Goal: Task Accomplishment & Management: Complete application form

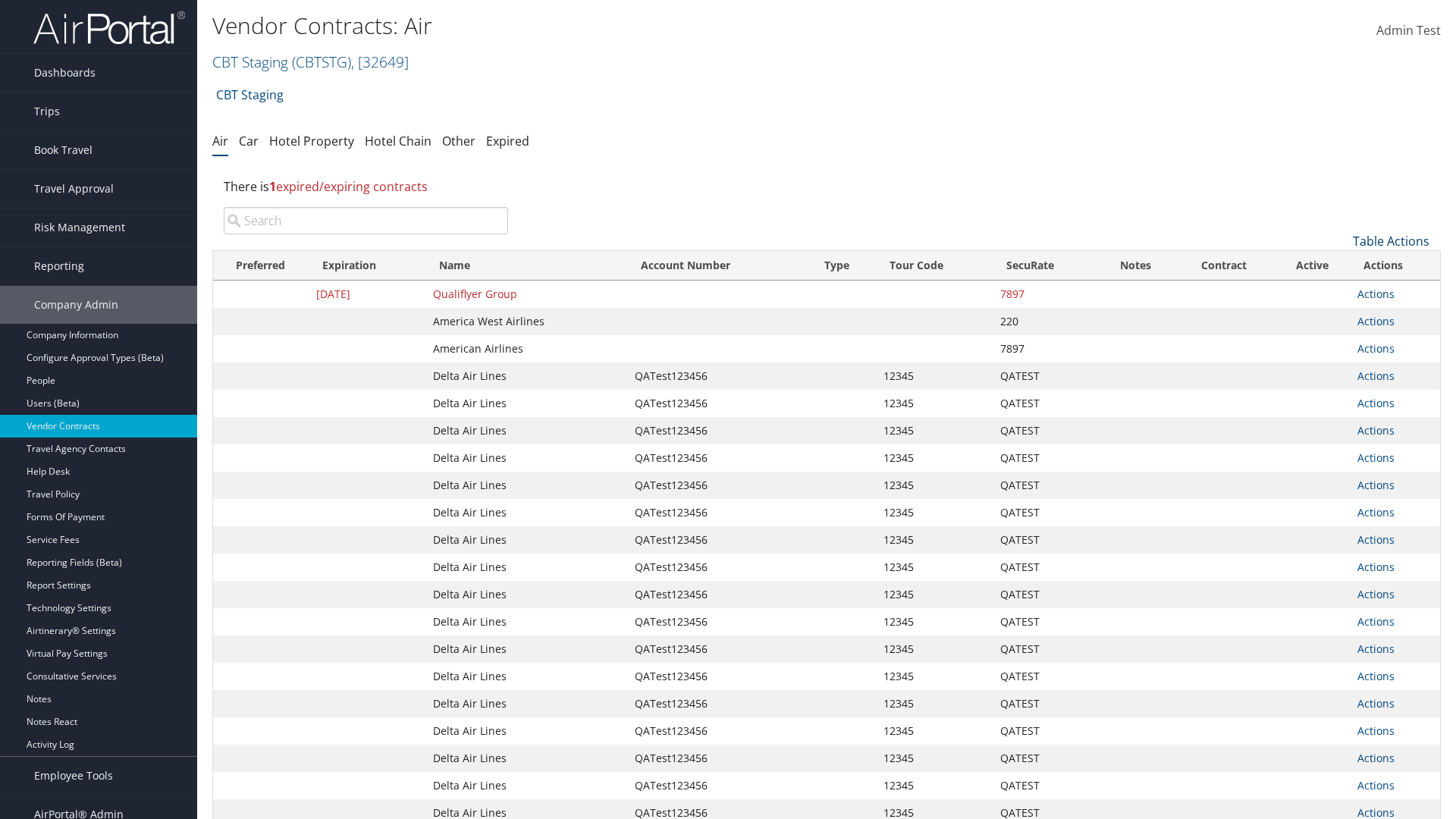
click at [1390, 241] on link "Table Actions" at bounding box center [1390, 241] width 76 height 16
click at [1340, 265] on link "Create New Contract" at bounding box center [1340, 264] width 199 height 26
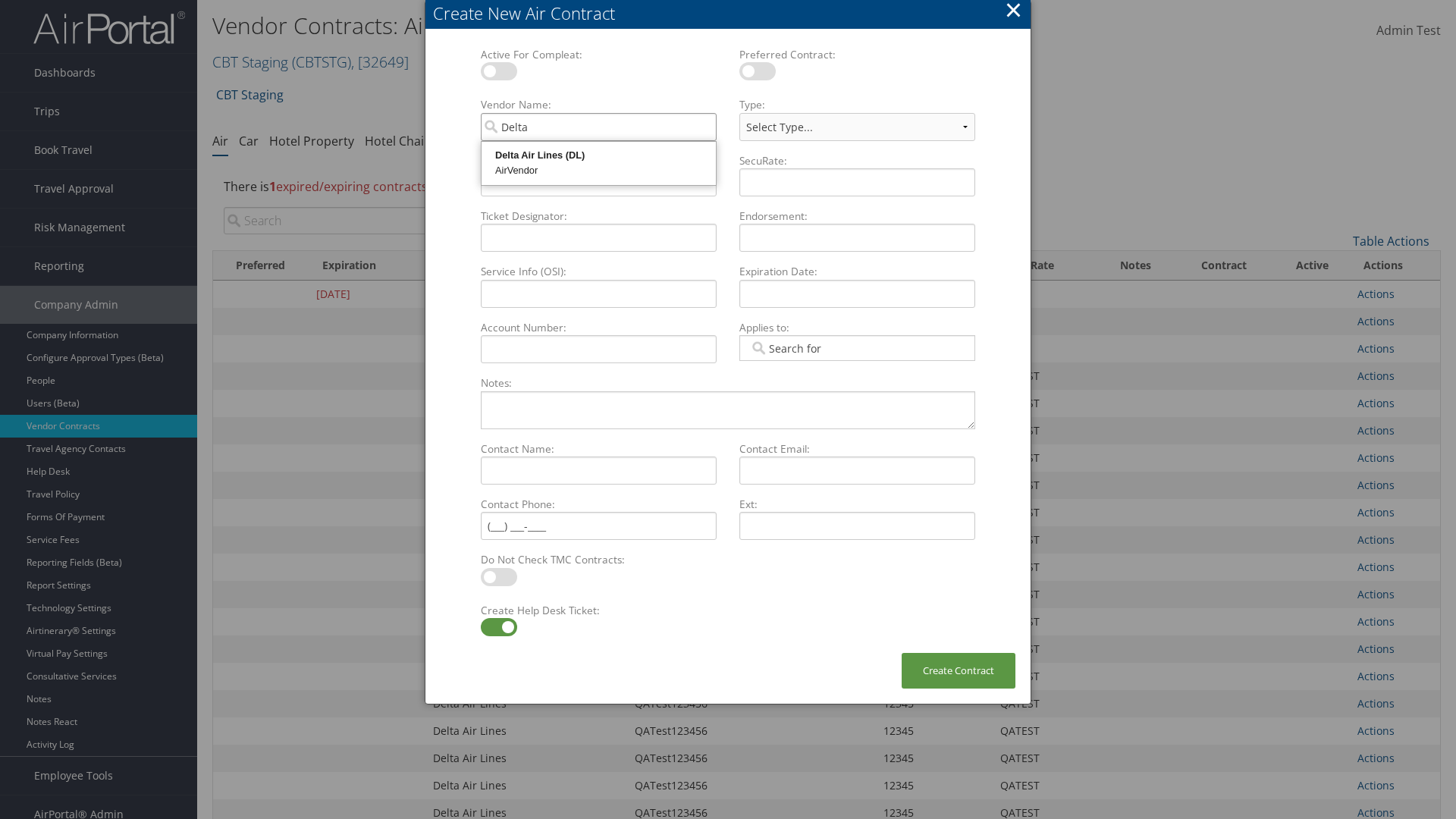
type input "Delta Air Lines"
select select "[object Object]"
type input "Delta Air Lines"
type input "QATest123456"
type input "12345"
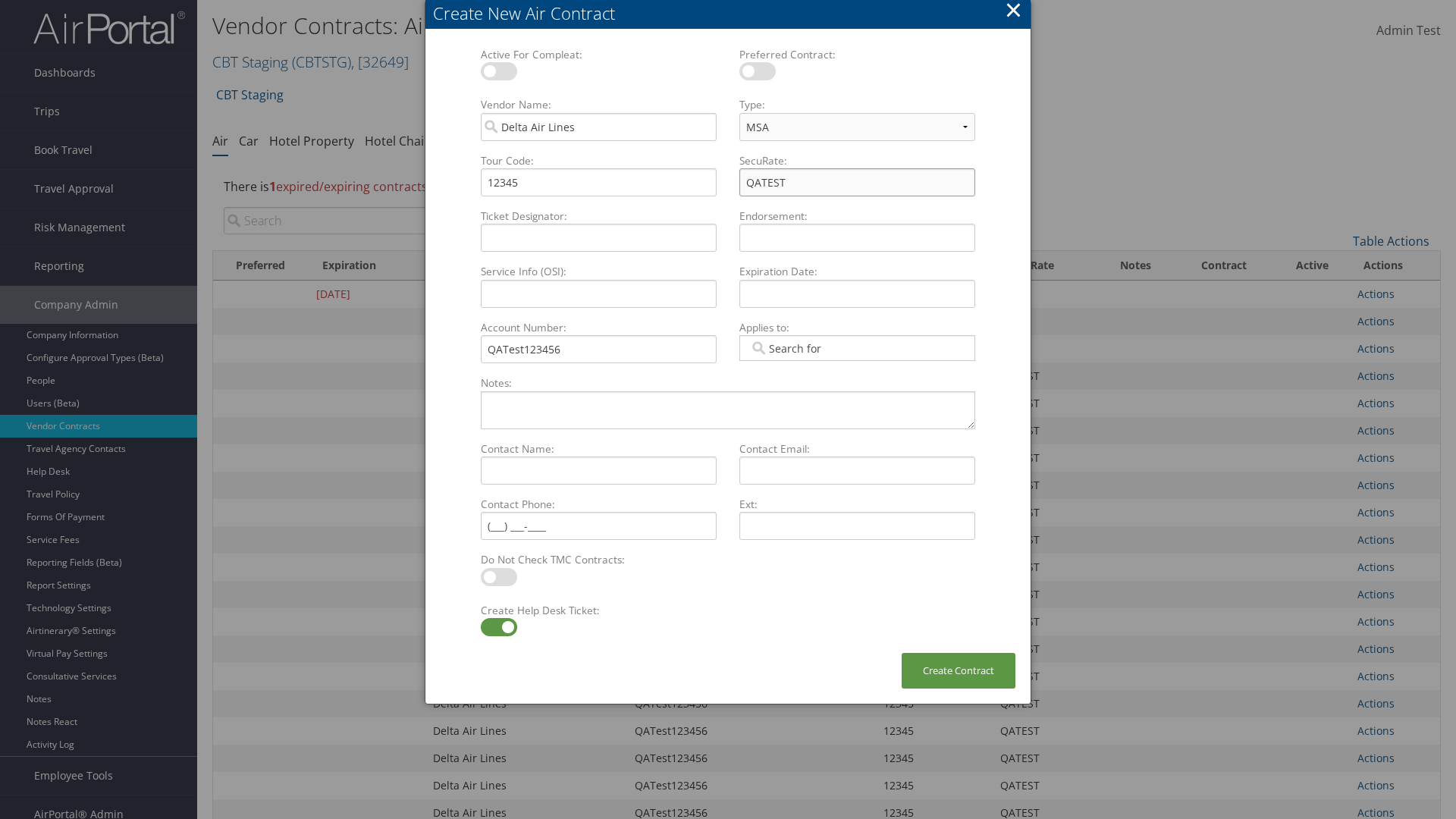
type input "QATEST"
click at [498, 627] on label at bounding box center [499, 626] width 37 height 18
click at [498, 627] on input "checkbox" at bounding box center [493, 629] width 10 height 10
checkbox input "false"
click at [959, 671] on button "Create Contract" at bounding box center [959, 671] width 114 height 36
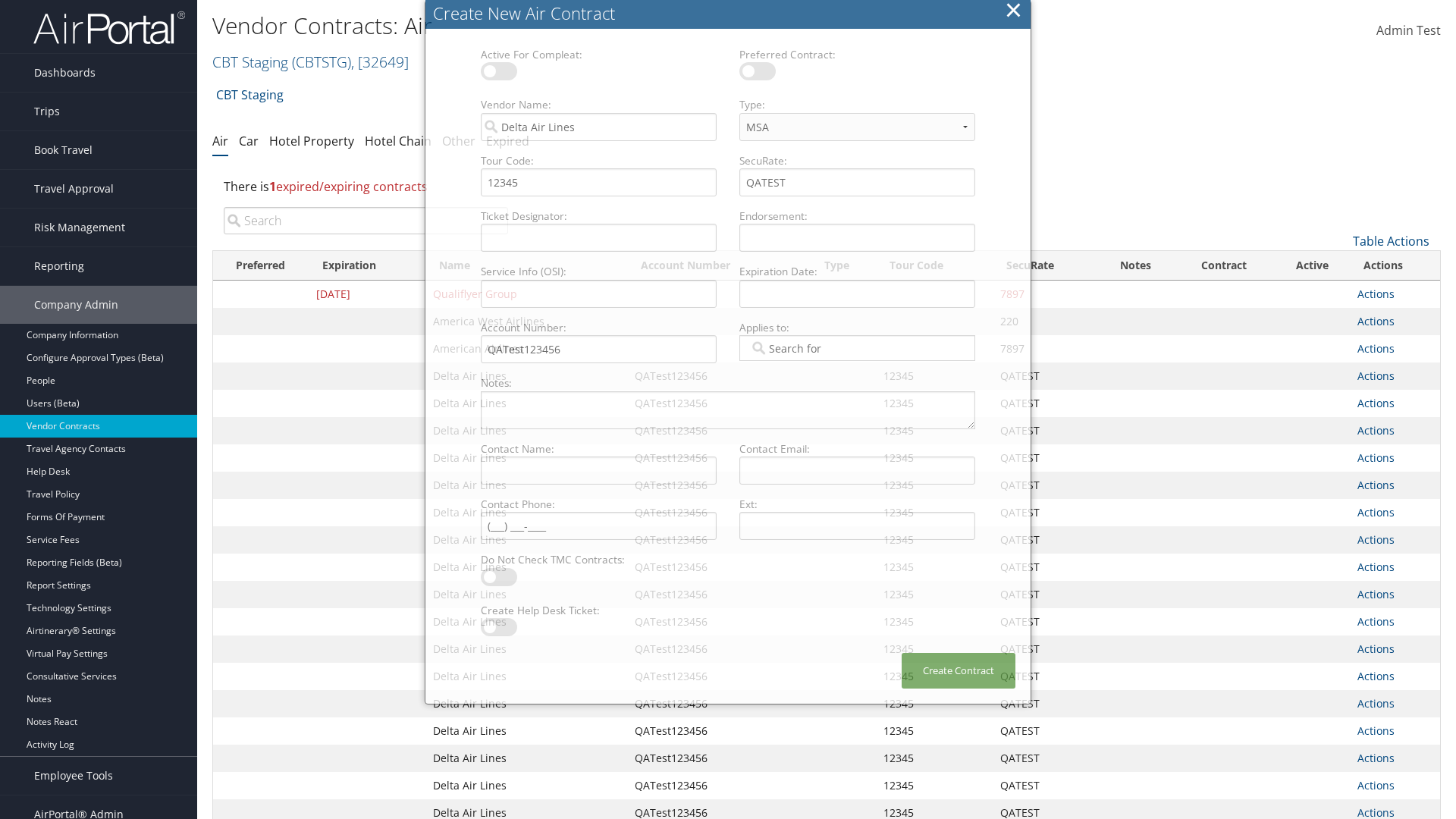
click at [365, 221] on input "search" at bounding box center [365, 221] width 284 height 27
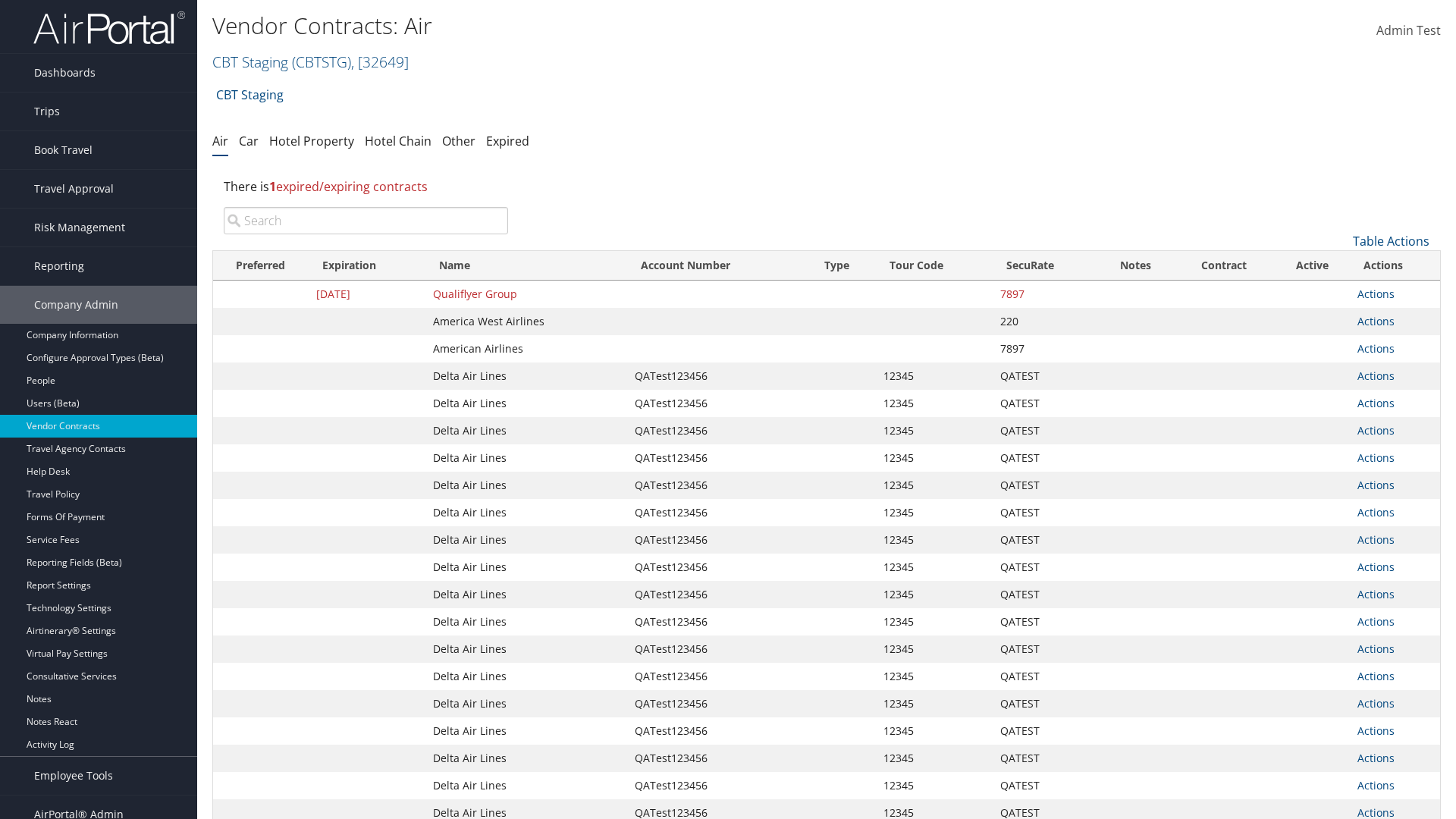
type input "QATest123456"
